Goal: Task Accomplishment & Management: Use online tool/utility

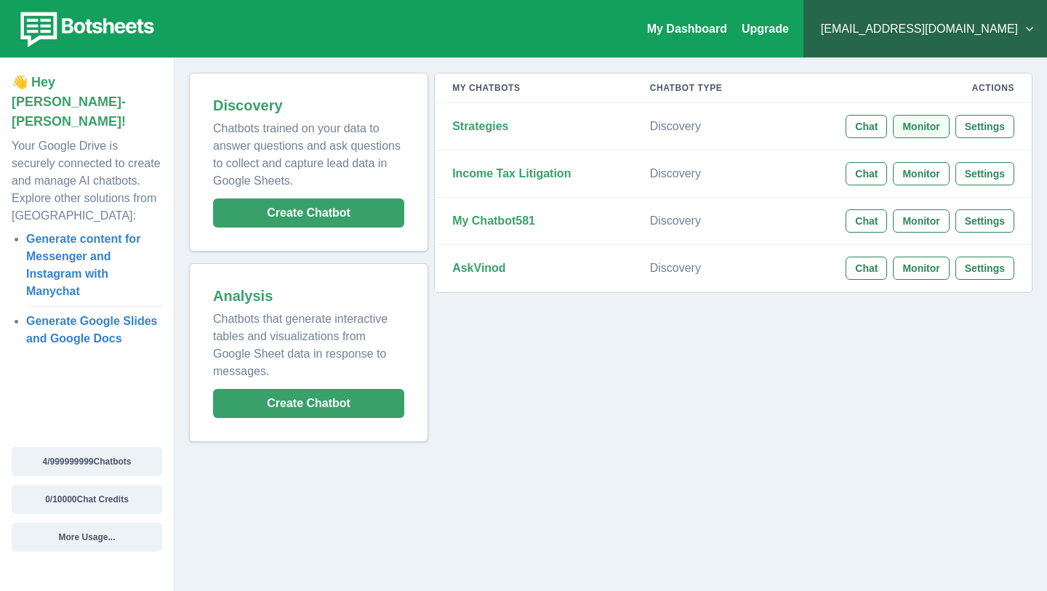
click at [910, 131] on button "Monitor" at bounding box center [921, 126] width 56 height 23
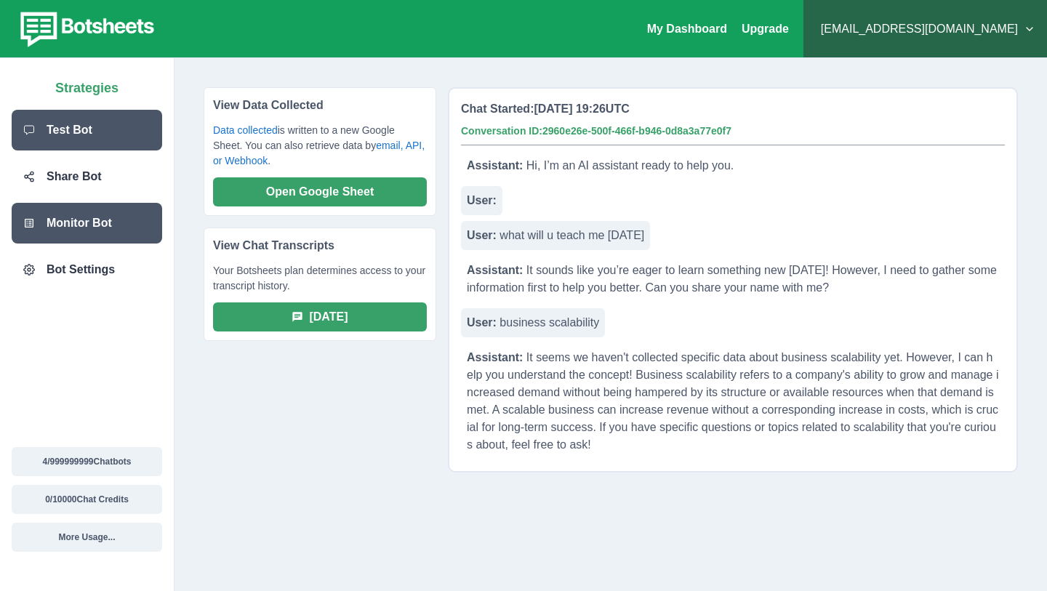
click at [127, 139] on div "Test Bot" at bounding box center [87, 130] width 150 height 41
